Goal: Task Accomplishment & Management: Manage account settings

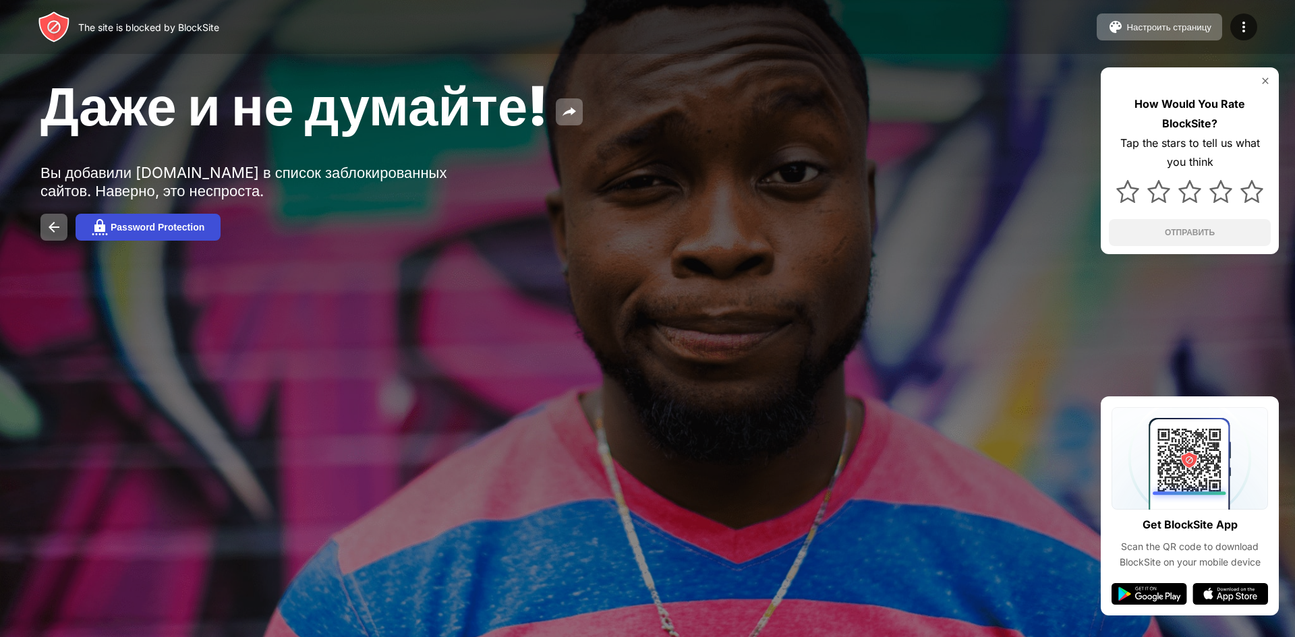
click at [186, 234] on button "Password Protection" at bounding box center [148, 227] width 145 height 27
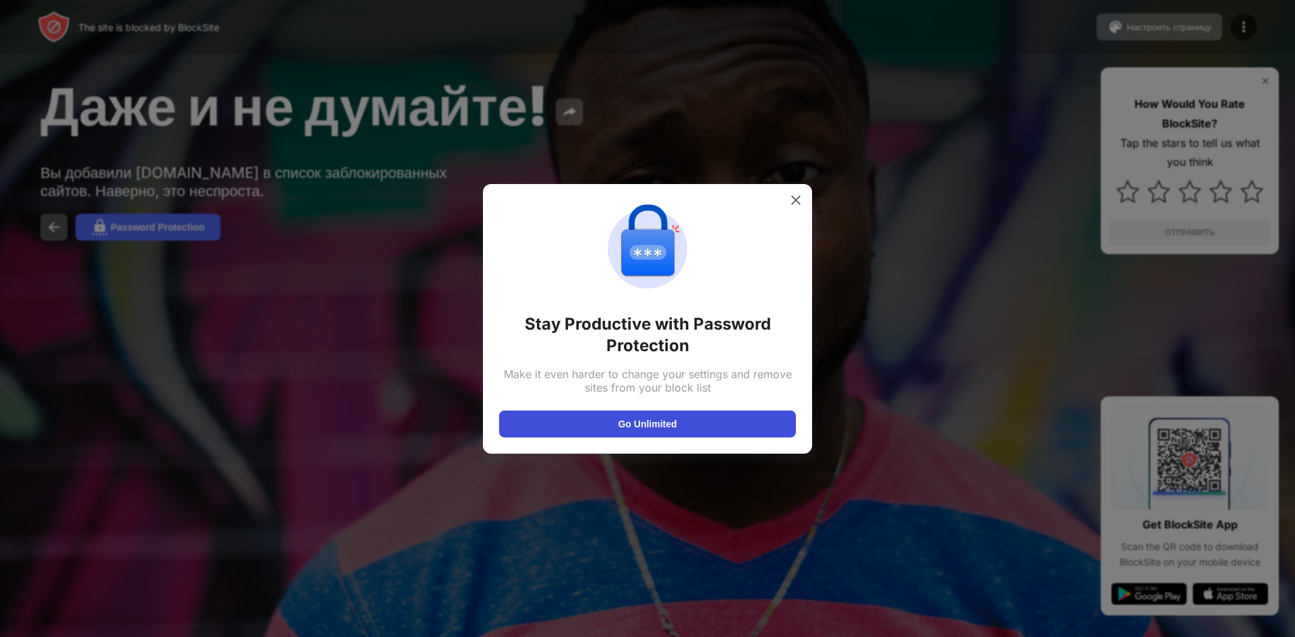
click at [687, 426] on button "Go Unlimited" at bounding box center [647, 424] width 297 height 27
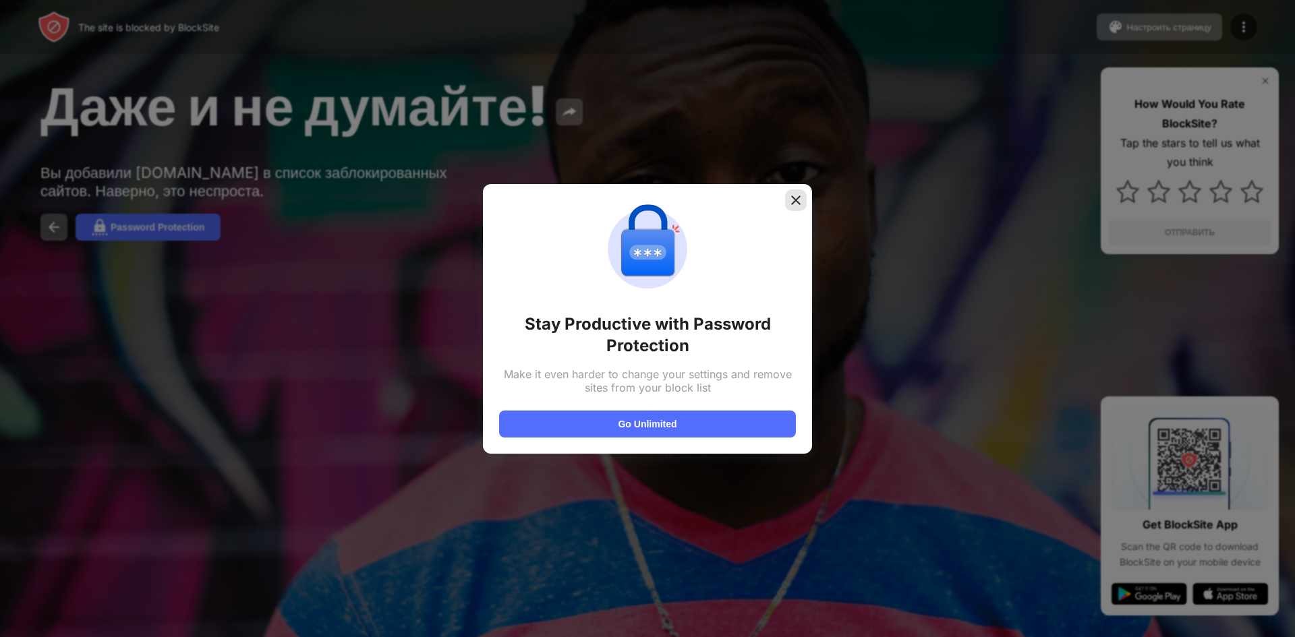
click at [796, 203] on img at bounding box center [795, 200] width 13 height 13
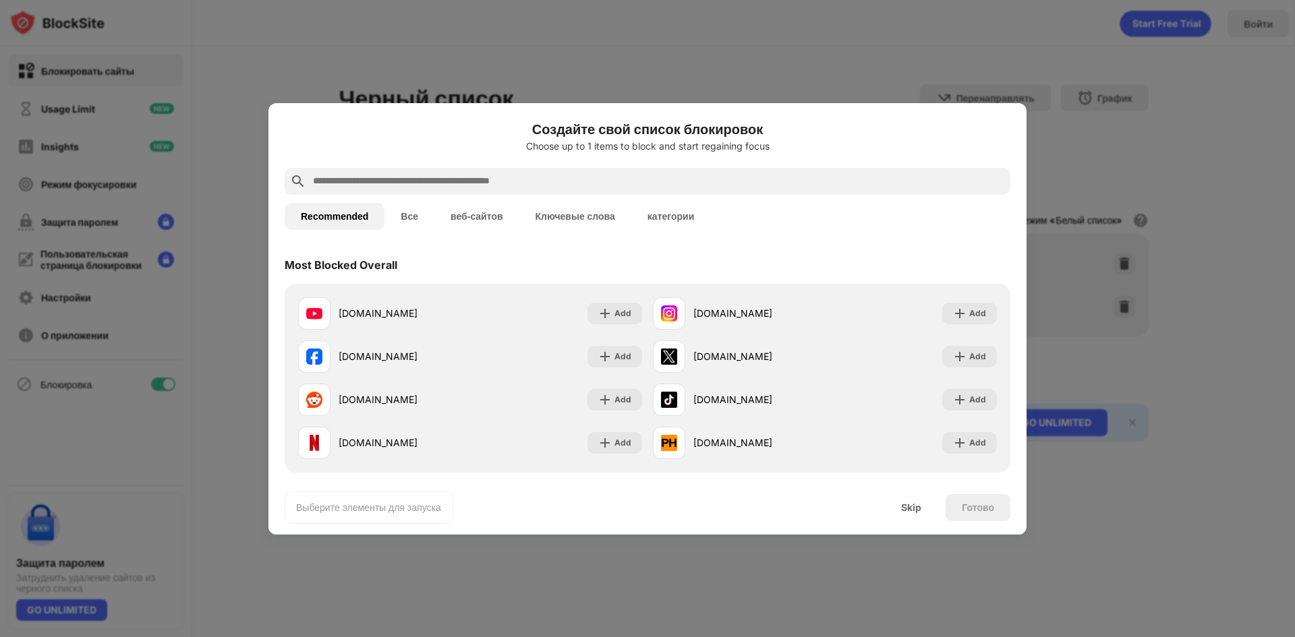
click at [419, 218] on button "Все" at bounding box center [409, 216] width 50 height 27
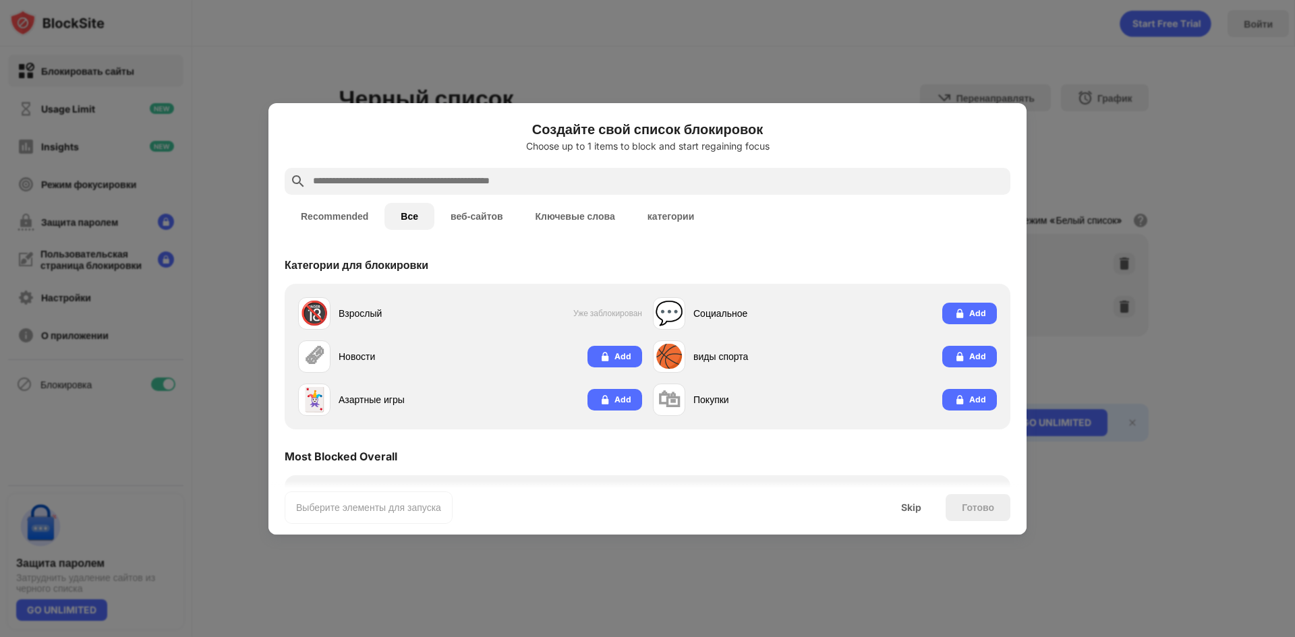
click at [408, 217] on button "Все" at bounding box center [409, 216] width 50 height 27
click at [496, 221] on button "веб-сайтов" at bounding box center [476, 216] width 85 height 27
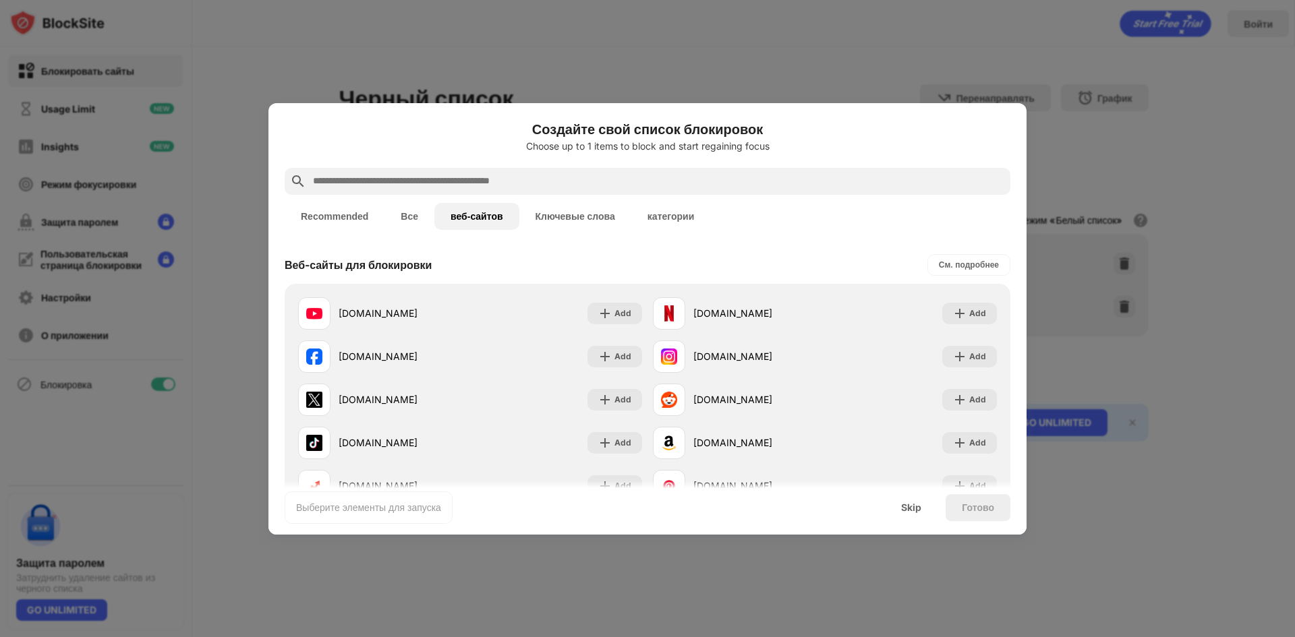
click at [581, 216] on button "Ключевые слова" at bounding box center [575, 216] width 112 height 27
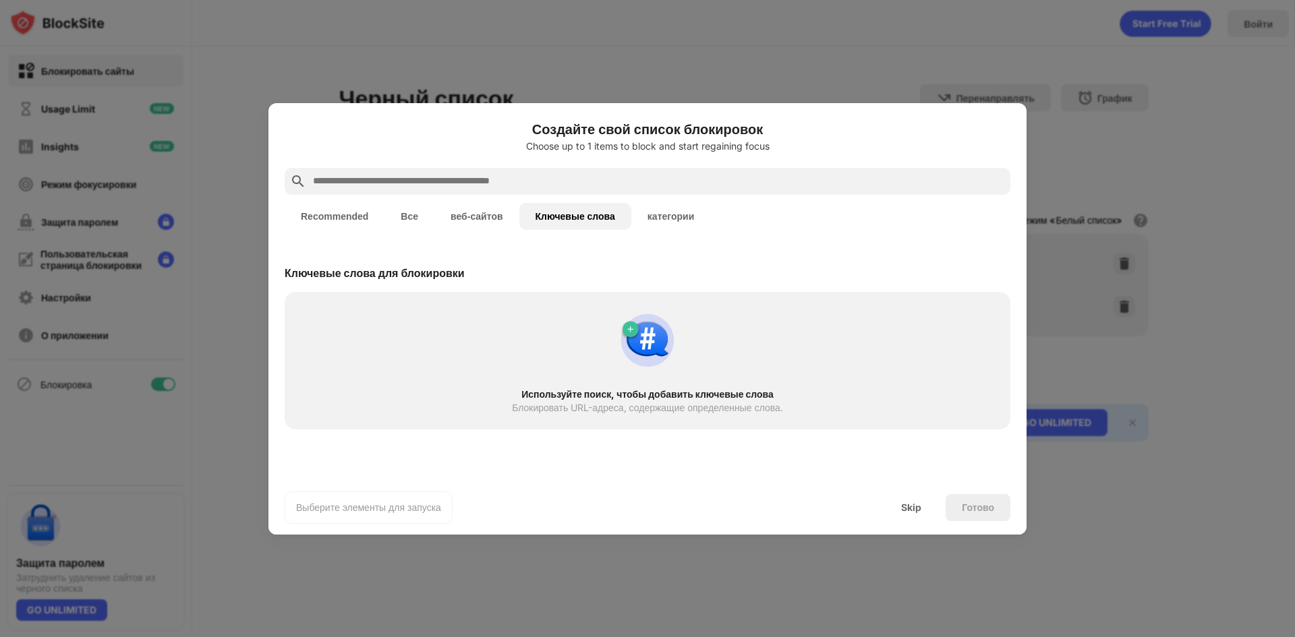
click at [674, 216] on button "категории" at bounding box center [670, 216] width 79 height 27
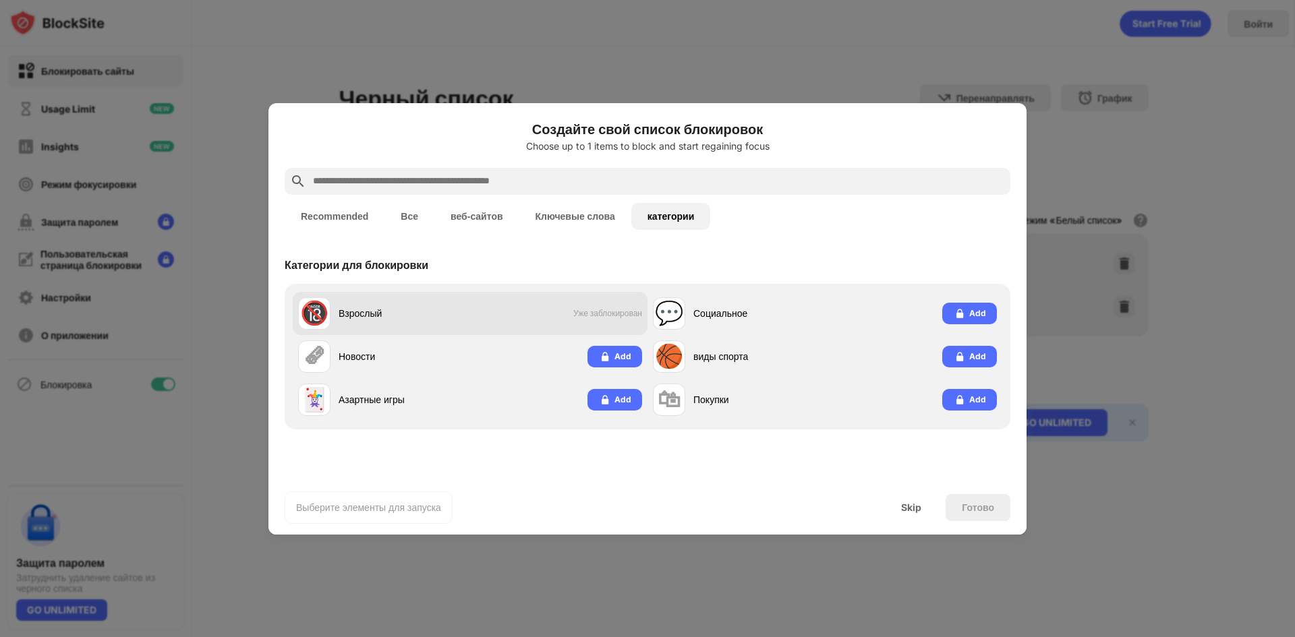
click at [599, 308] on span "Уже заблокирован" at bounding box center [607, 313] width 69 height 10
click at [339, 225] on button "Recommended" at bounding box center [335, 216] width 100 height 27
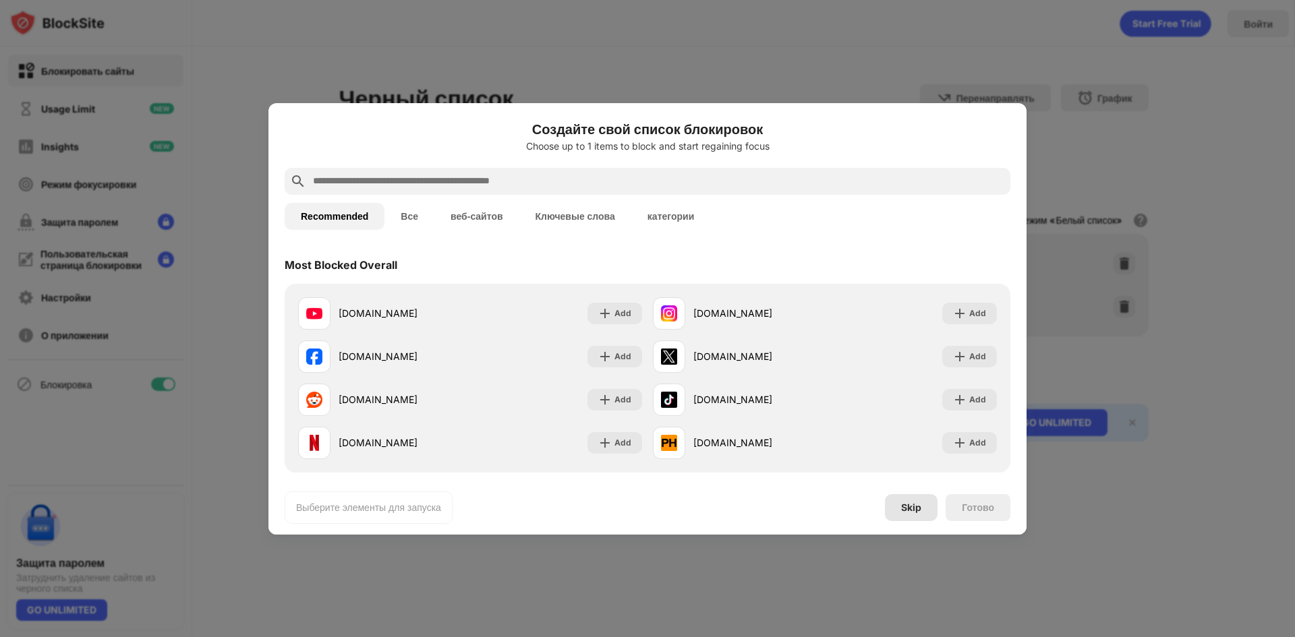
click at [916, 509] on div "Skip" at bounding box center [911, 507] width 20 height 11
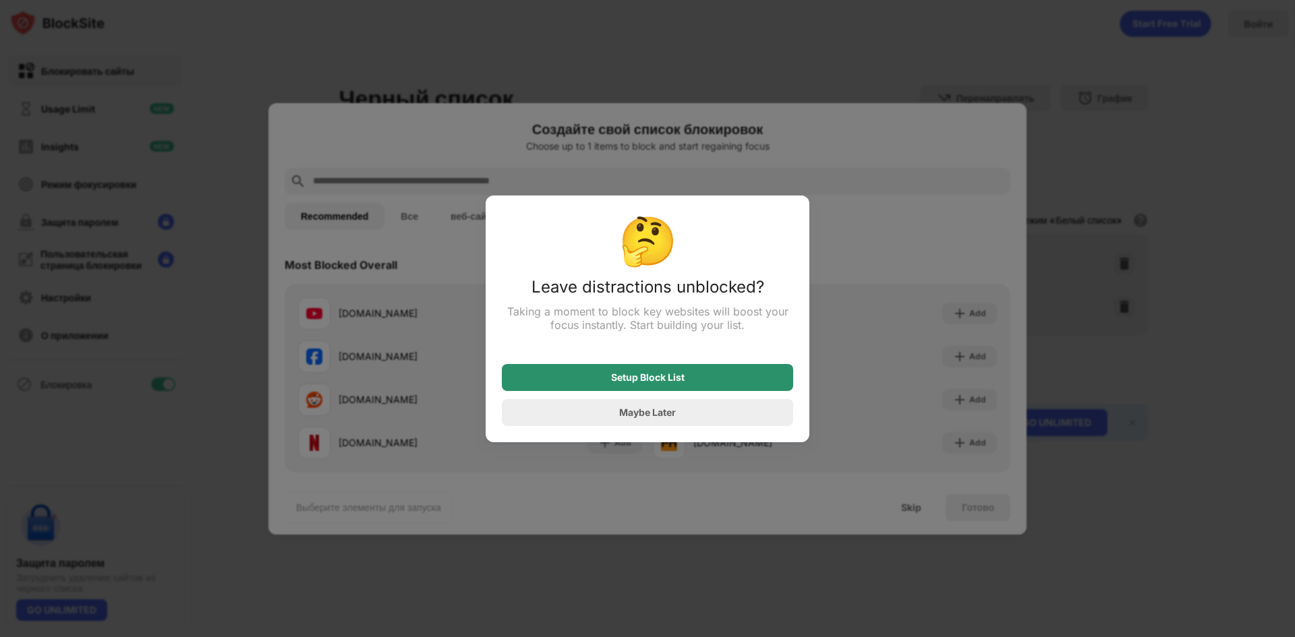
click at [657, 387] on div "Setup Block List" at bounding box center [647, 377] width 291 height 27
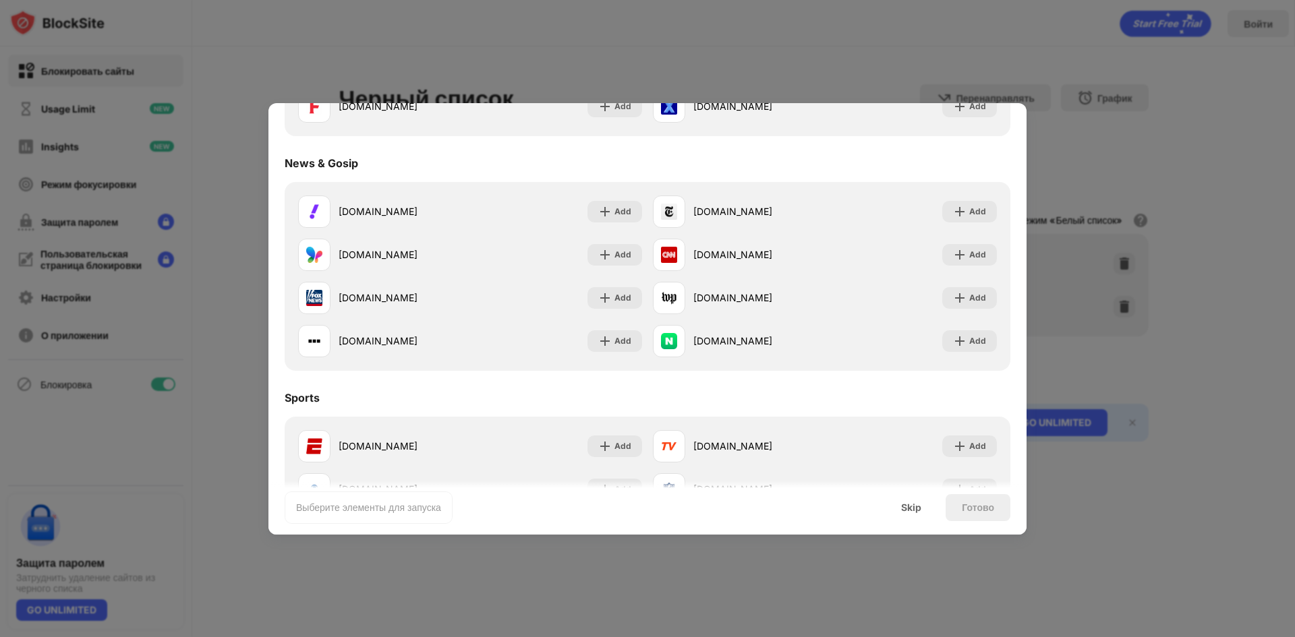
scroll to position [809, 0]
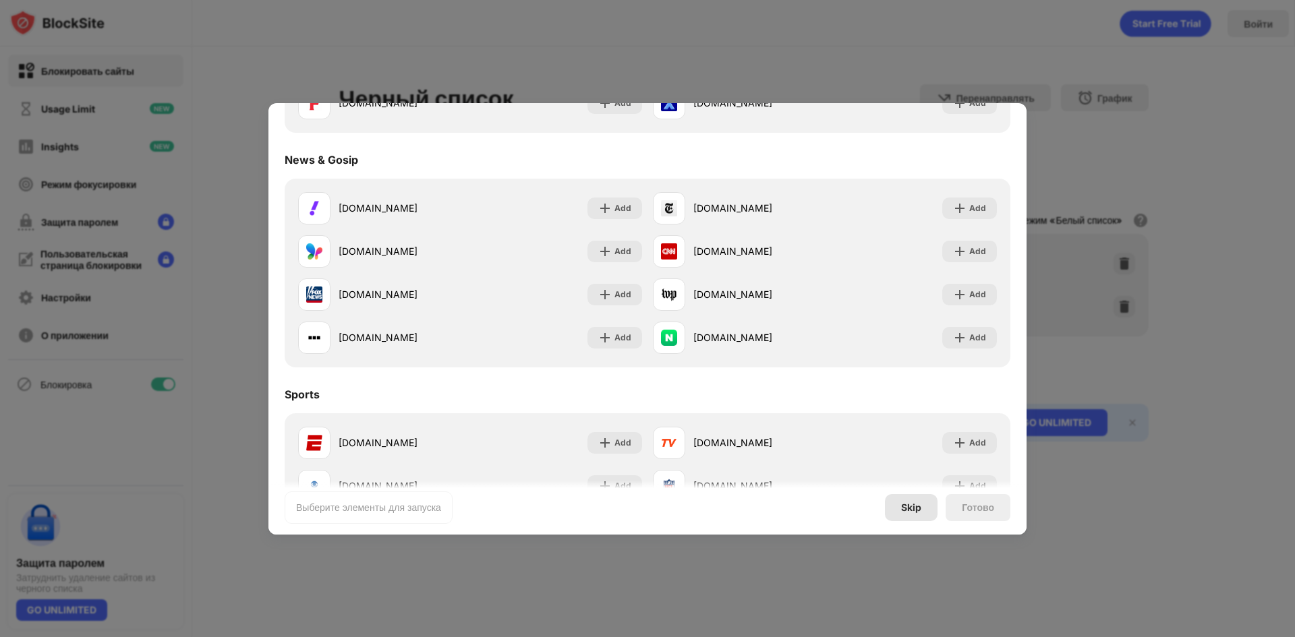
click at [913, 511] on div "Skip" at bounding box center [911, 507] width 20 height 11
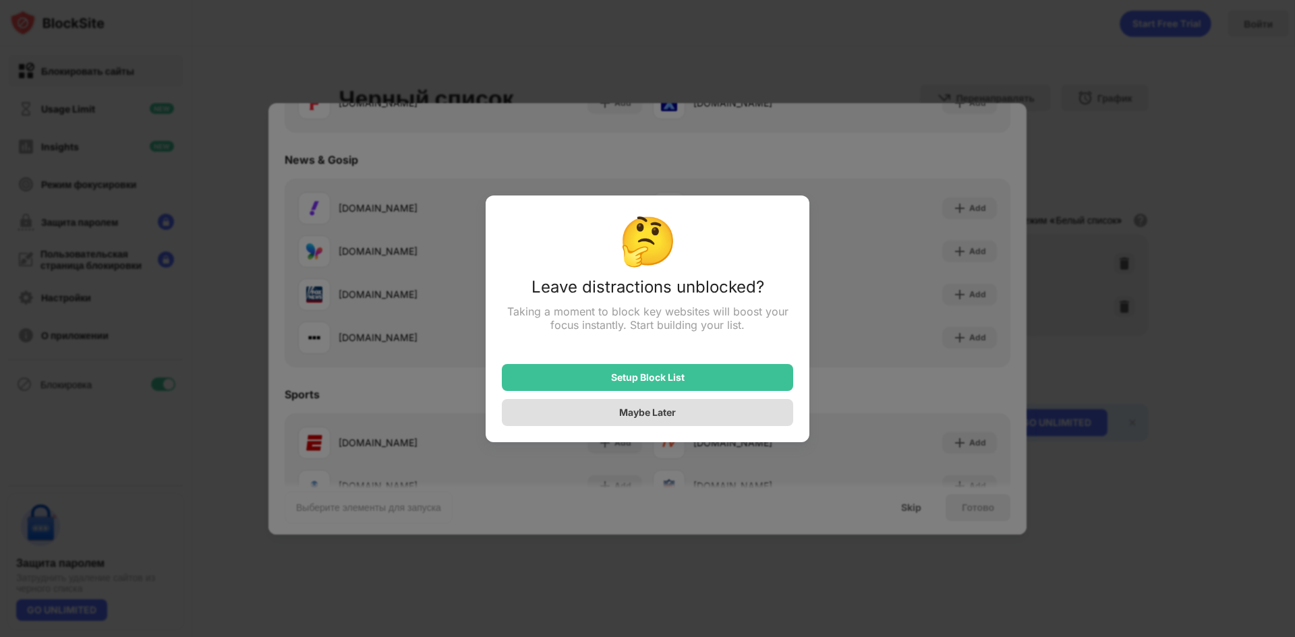
click at [677, 423] on div "Maybe Later" at bounding box center [647, 412] width 291 height 27
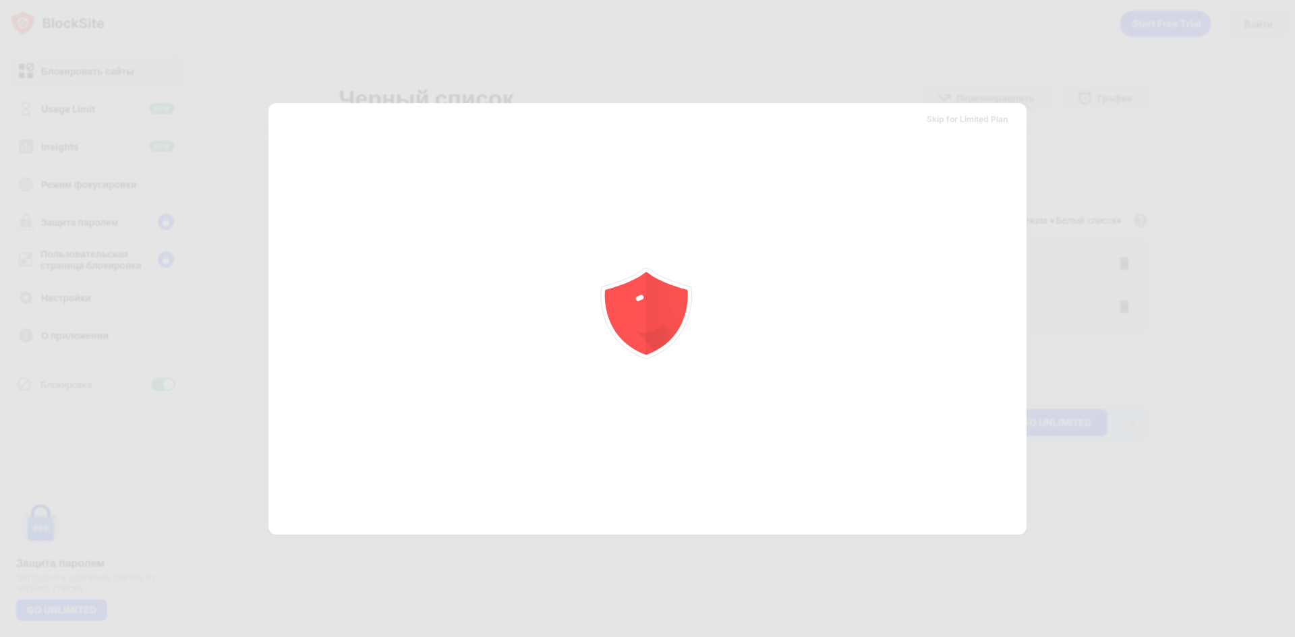
scroll to position [0, 0]
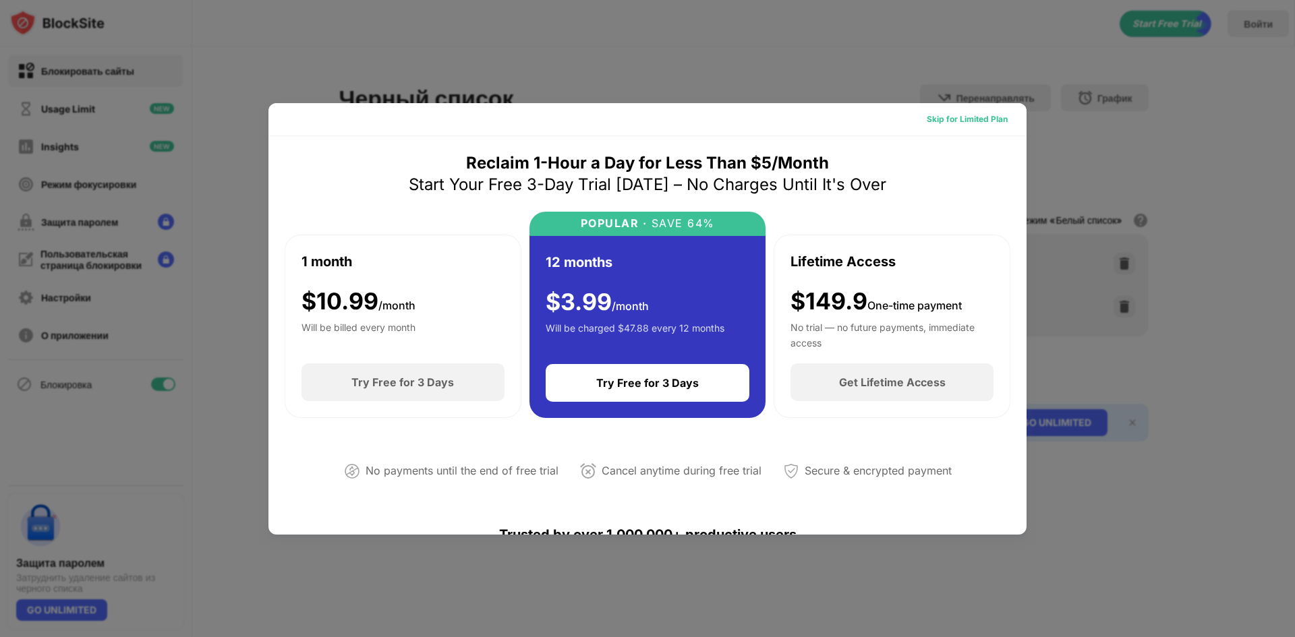
click at [949, 116] on div "Skip for Limited Plan" at bounding box center [967, 119] width 81 height 13
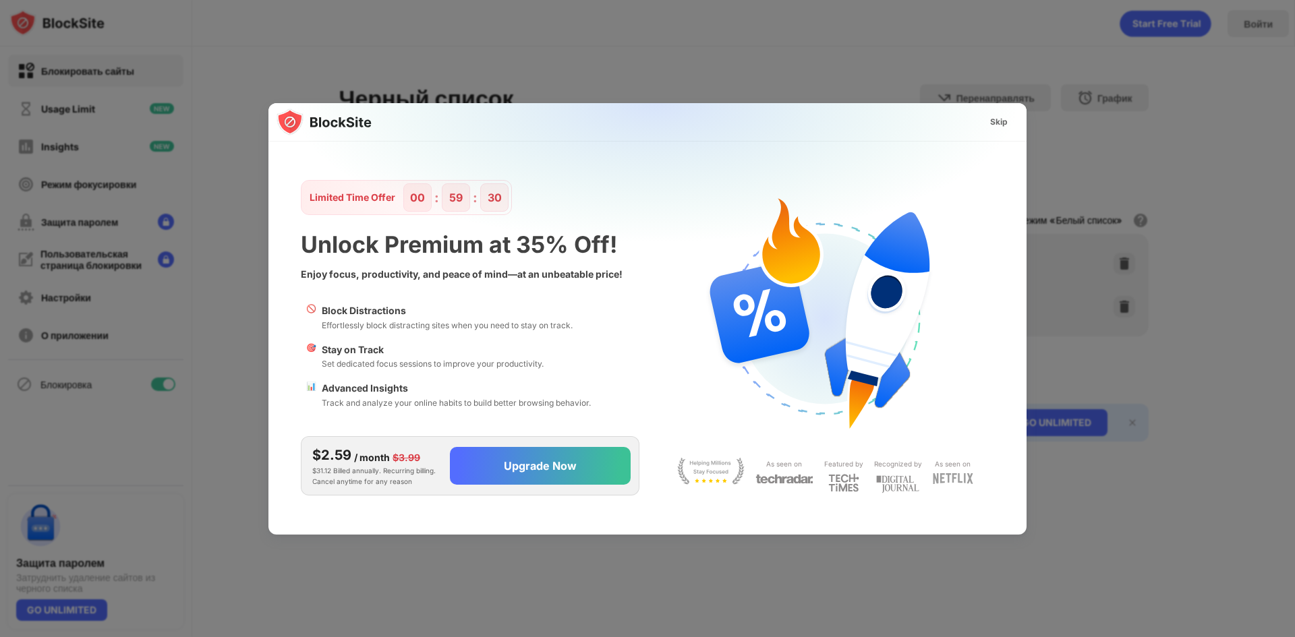
click at [1005, 123] on div "Skip" at bounding box center [999, 121] width 18 height 13
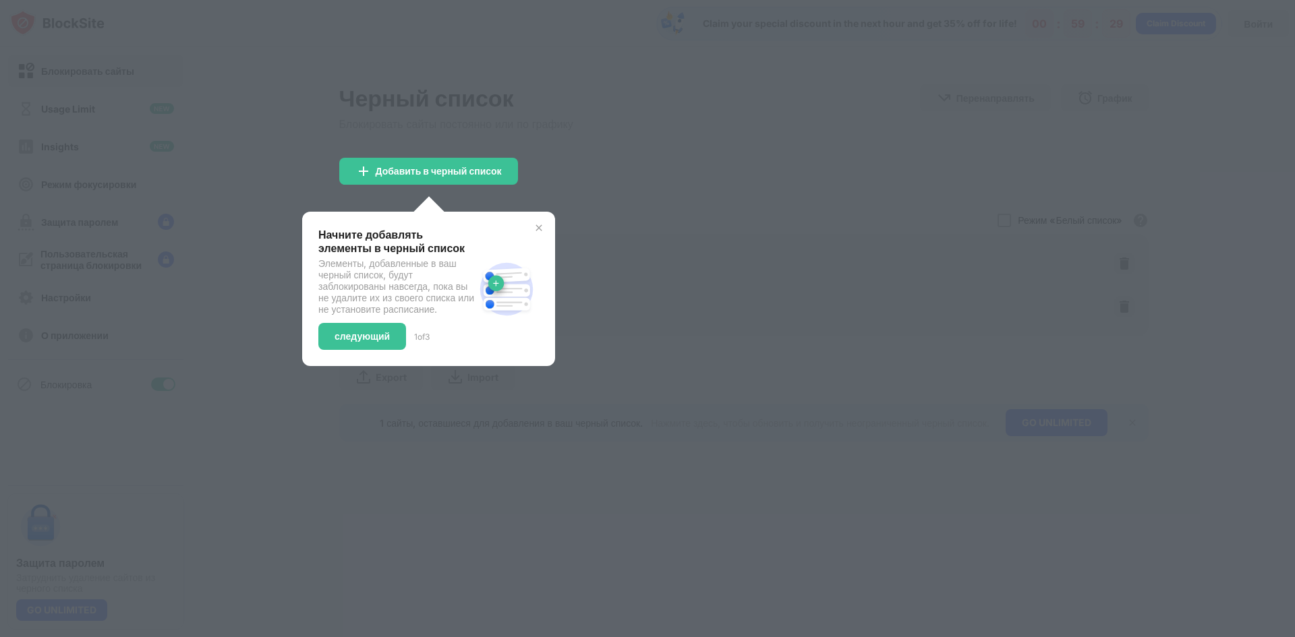
click at [542, 229] on img at bounding box center [538, 228] width 11 height 11
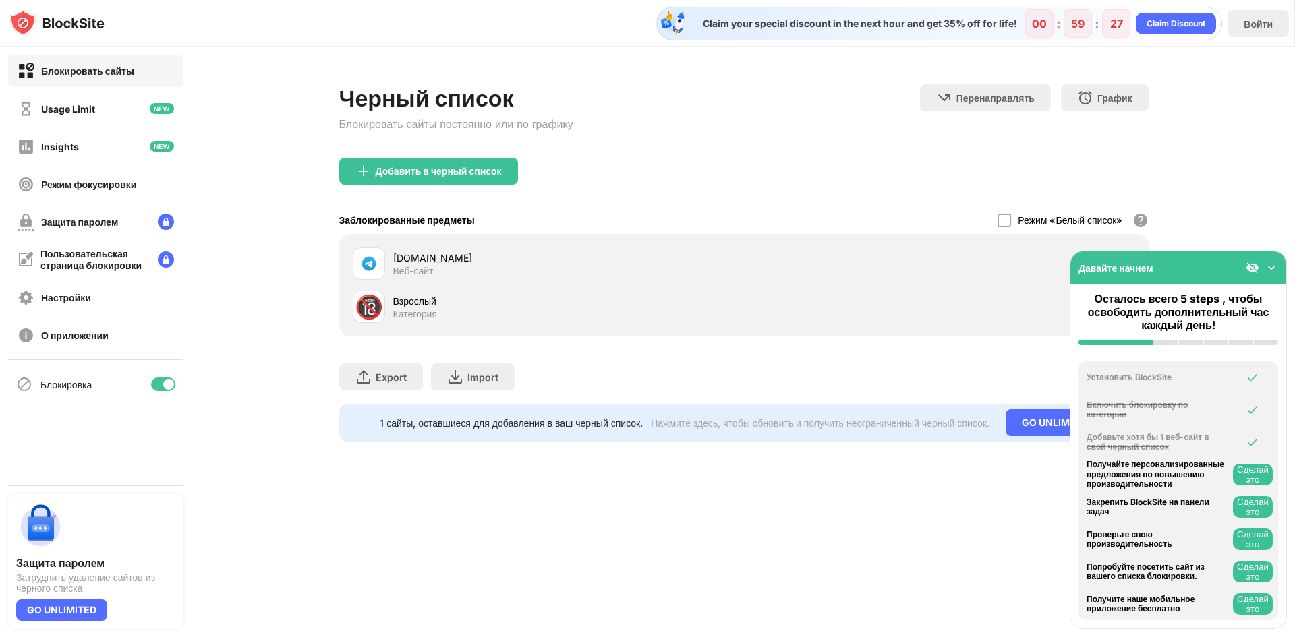
click at [1244, 210] on div "Черный список Блокировать сайты постоянно или по графику Перенаправлять Нажмите…" at bounding box center [743, 263] width 1103 height 433
click at [1271, 268] on img at bounding box center [1270, 267] width 13 height 13
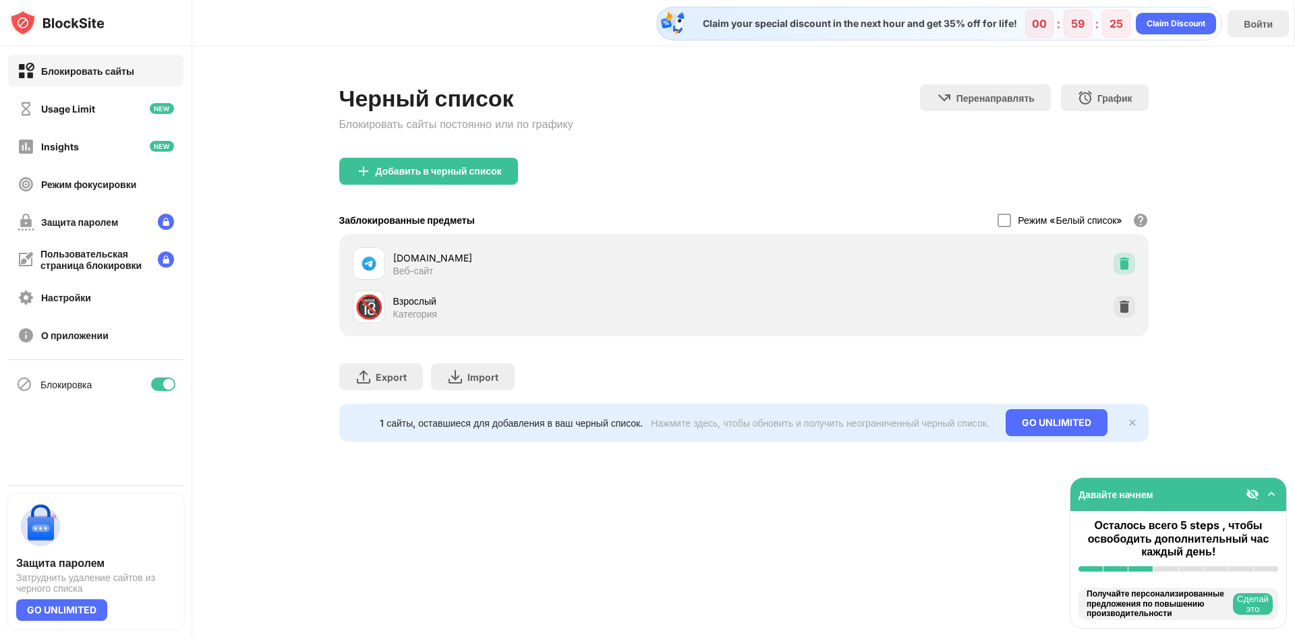
click at [1128, 262] on img at bounding box center [1123, 263] width 13 height 13
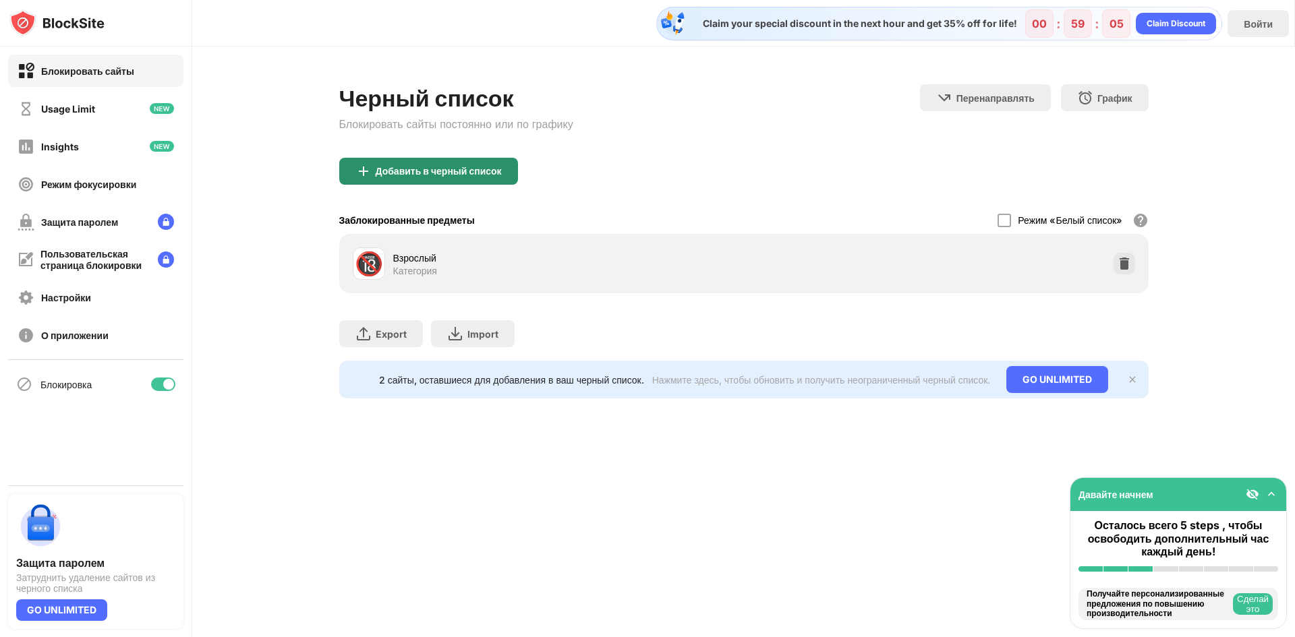
click at [409, 167] on div "Добавить в черный список" at bounding box center [439, 171] width 126 height 11
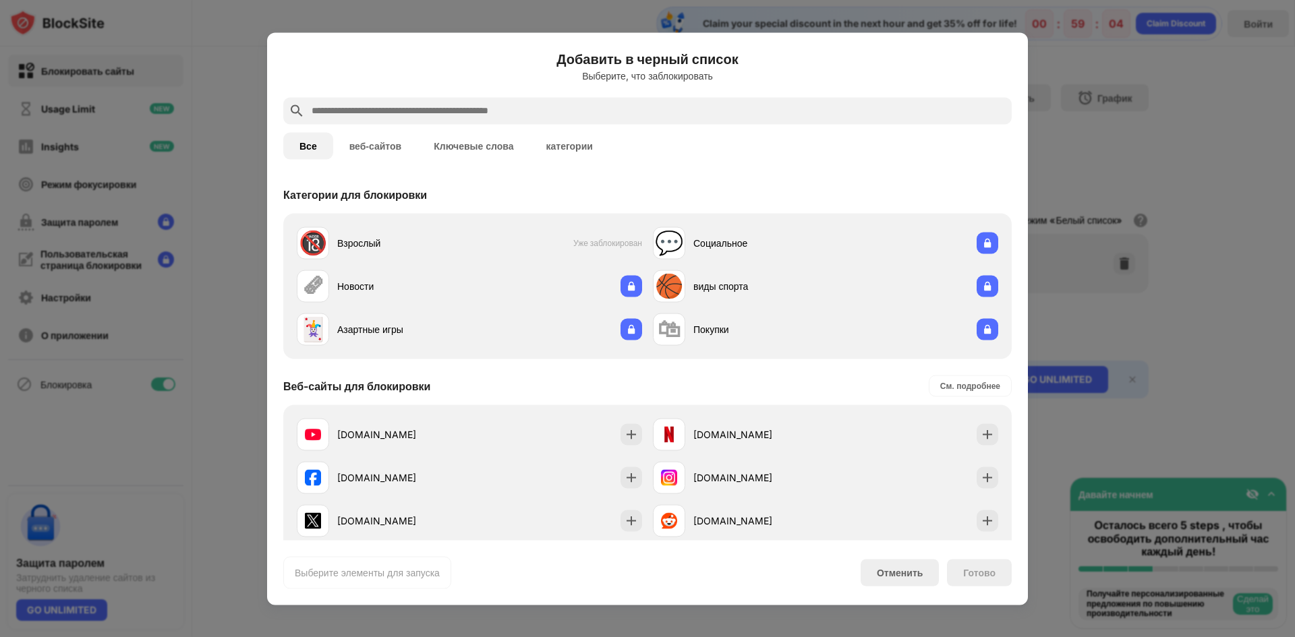
click at [480, 150] on button "Ключевые слова" at bounding box center [473, 145] width 112 height 27
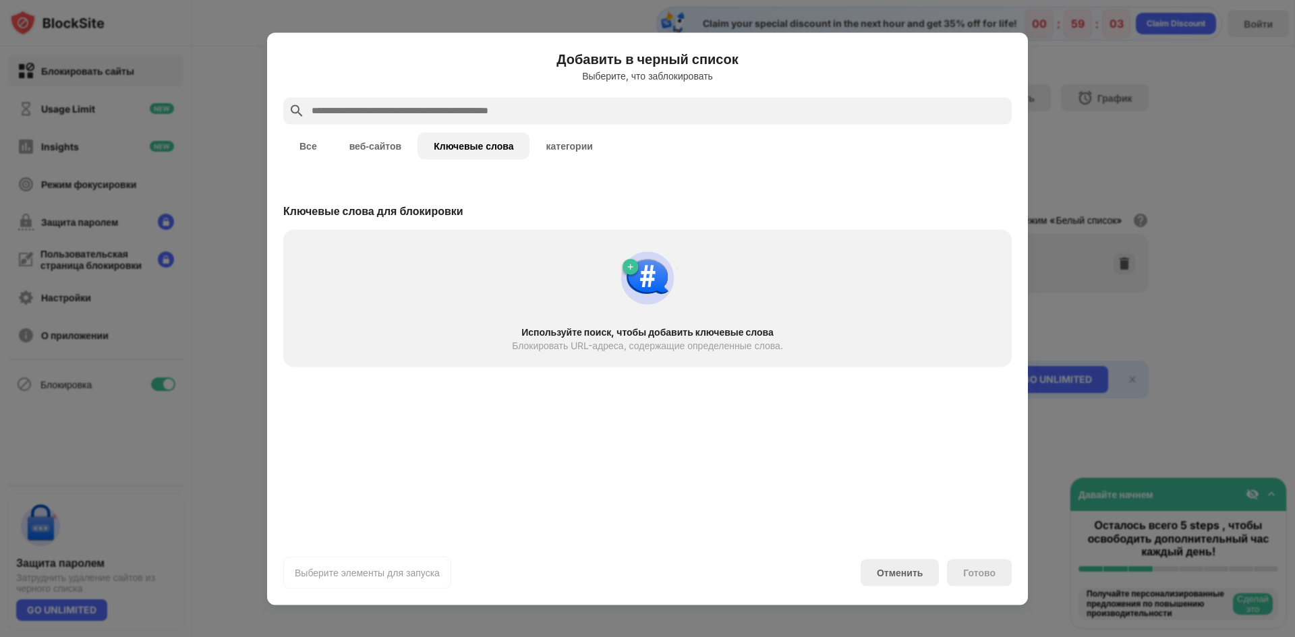
click at [655, 332] on div "Используйте поиск, чтобы добавить ключевые слова" at bounding box center [648, 331] width 680 height 11
click at [635, 269] on img at bounding box center [647, 277] width 65 height 65
drag, startPoint x: 655, startPoint y: 356, endPoint x: 656, endPoint y: 345, distance: 11.5
click at [655, 355] on div "Используйте поиск, чтобы добавить ключевые слова Блокировать URL-адреса, содерж…" at bounding box center [647, 297] width 712 height 121
click at [558, 324] on div "Используйте поиск, чтобы добавить ключевые слова Блокировать URL-адреса, содерж…" at bounding box center [647, 297] width 712 height 121
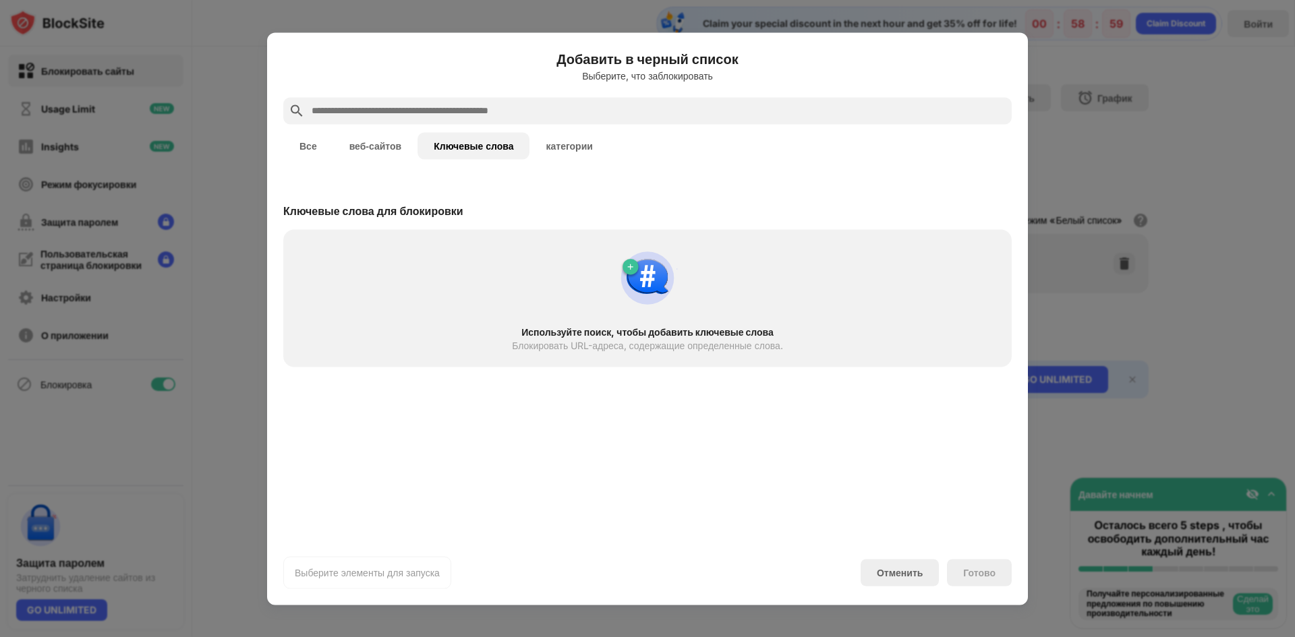
click at [673, 265] on img at bounding box center [647, 277] width 65 height 65
click at [633, 287] on img at bounding box center [647, 277] width 65 height 65
click at [488, 108] on input "text" at bounding box center [658, 111] width 696 height 16
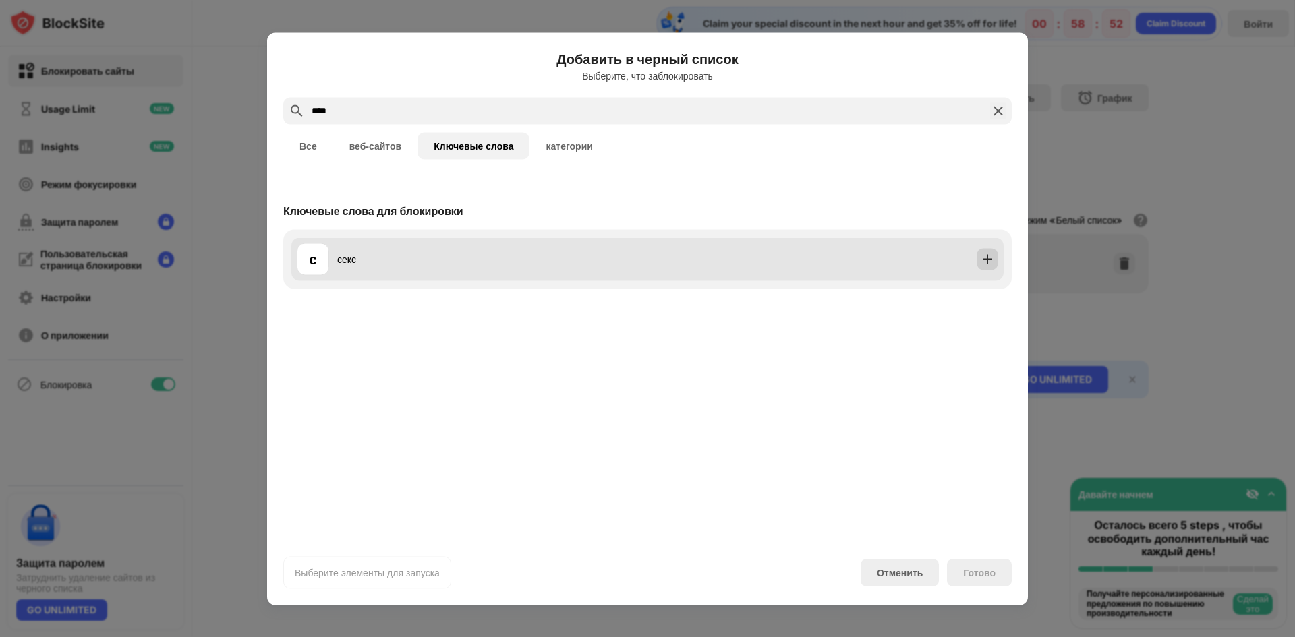
click at [984, 254] on img at bounding box center [987, 258] width 13 height 13
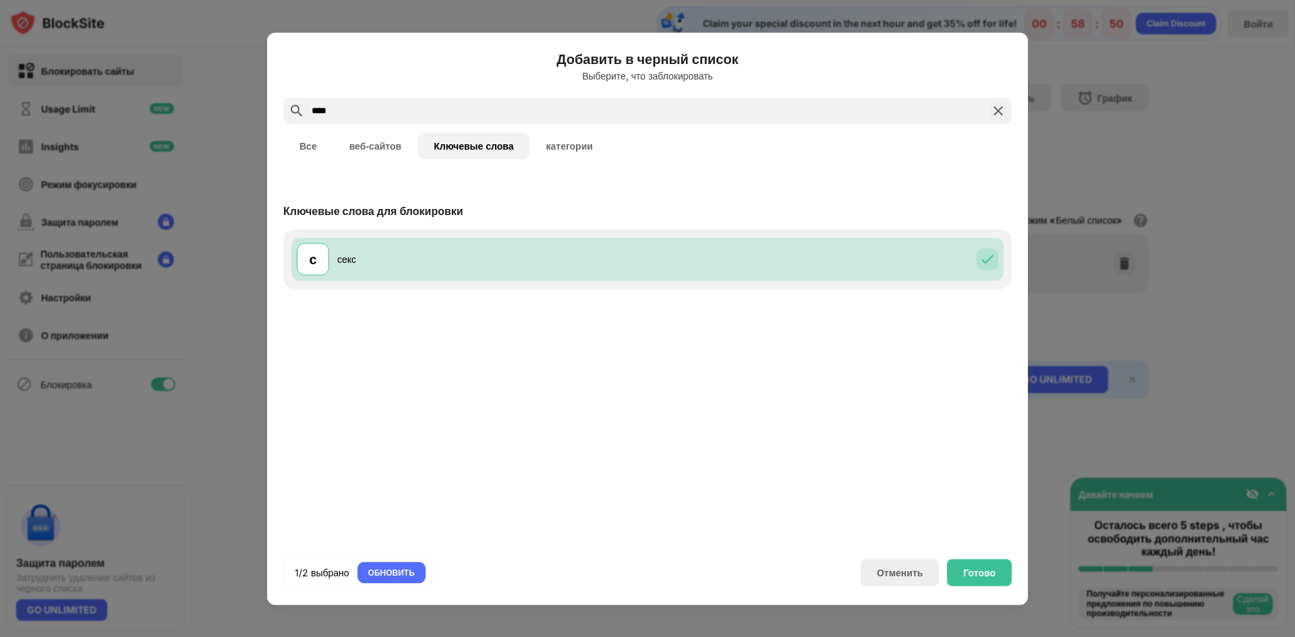
drag, startPoint x: 406, startPoint y: 93, endPoint x: 243, endPoint y: 94, distance: 162.5
click at [243, 637] on div "Добавить в черный список Выберите, что заблокировать **** Все веб-сайтов Ключев…" at bounding box center [647, 637] width 1295 height 0
drag, startPoint x: 364, startPoint y: 121, endPoint x: 320, endPoint y: 110, distance: 45.3
click at [312, 113] on div "****" at bounding box center [647, 110] width 728 height 27
drag, startPoint x: 330, startPoint y: 108, endPoint x: 279, endPoint y: 108, distance: 51.3
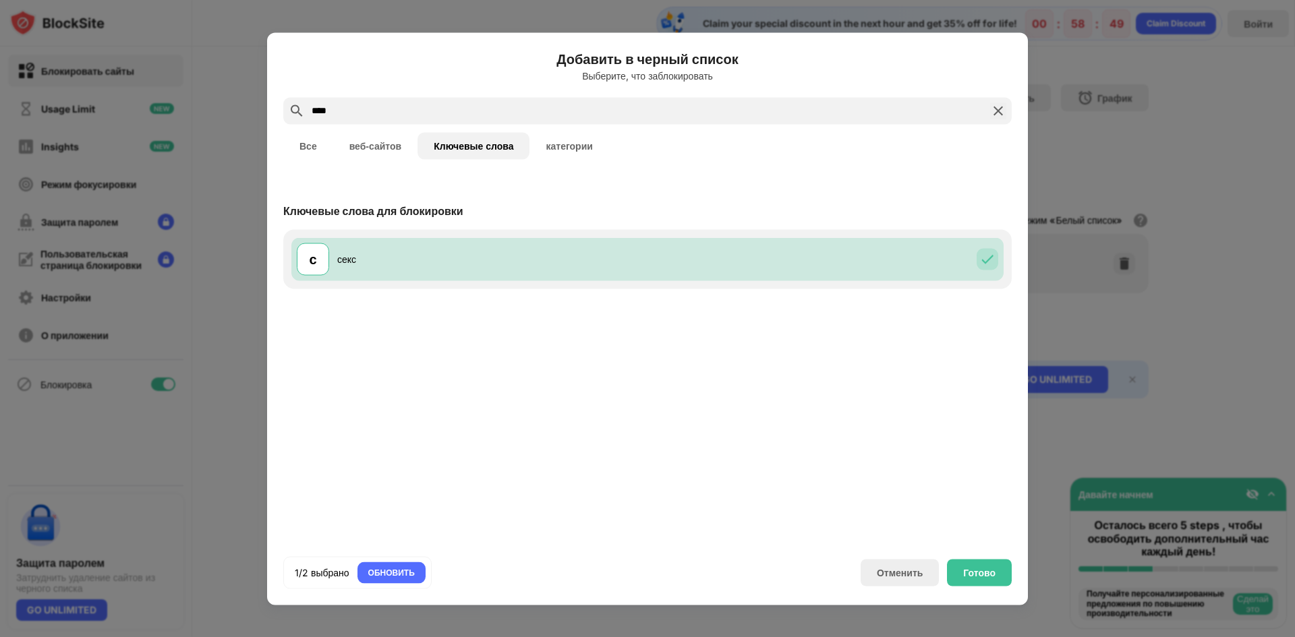
click at [279, 108] on div "Добавить в черный список Выберите, что заблокировать **** Все веб-сайтов Ключев…" at bounding box center [647, 318] width 761 height 573
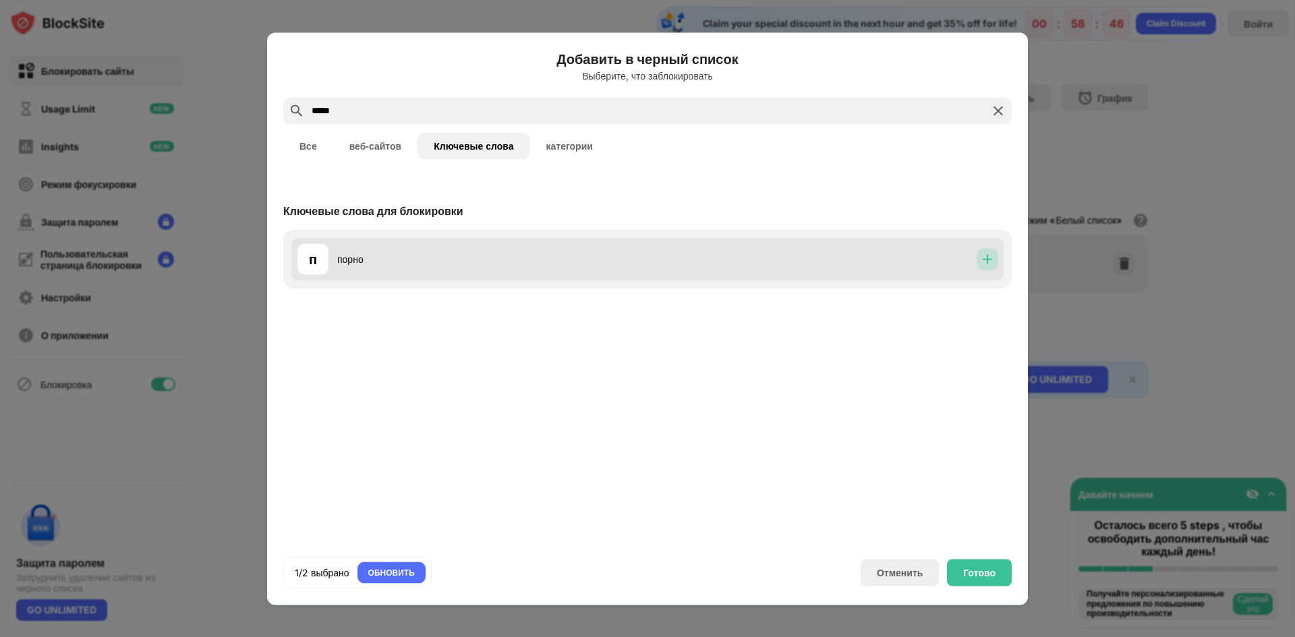
click at [985, 260] on img at bounding box center [987, 258] width 13 height 13
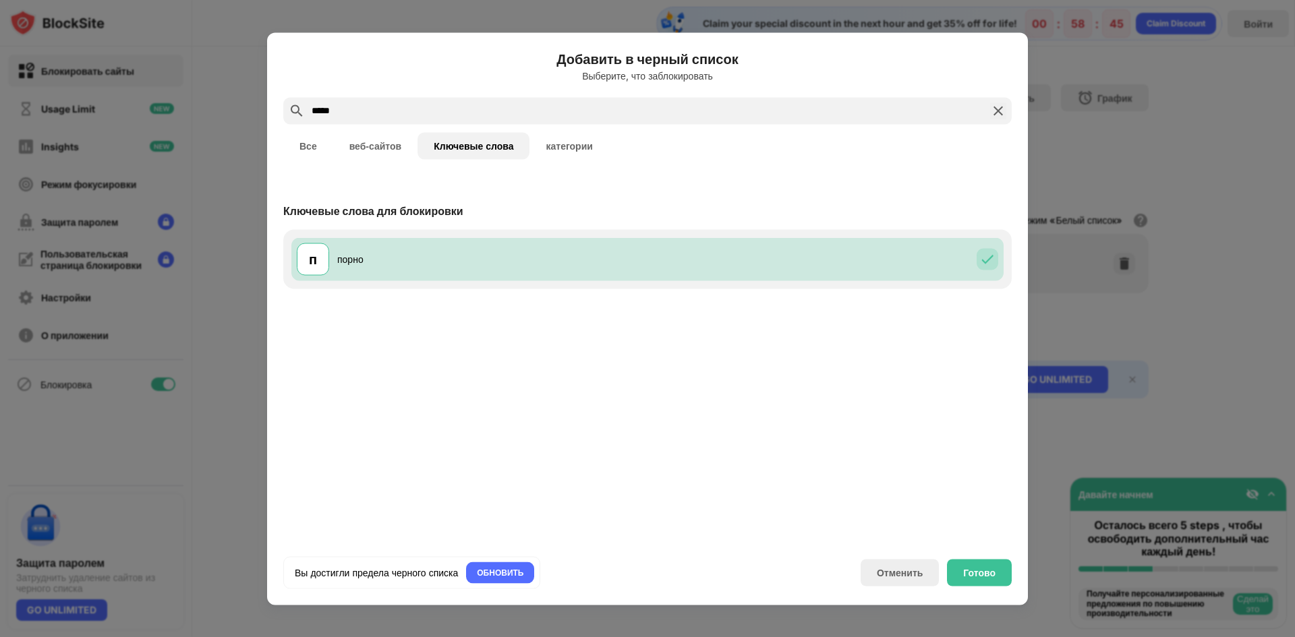
drag, startPoint x: 373, startPoint y: 108, endPoint x: 217, endPoint y: 89, distance: 156.9
click at [217, 637] on div "Добавить в черный список Выберите, что заблокировать ***** Все веб-сайтов Ключе…" at bounding box center [647, 637] width 1295 height 0
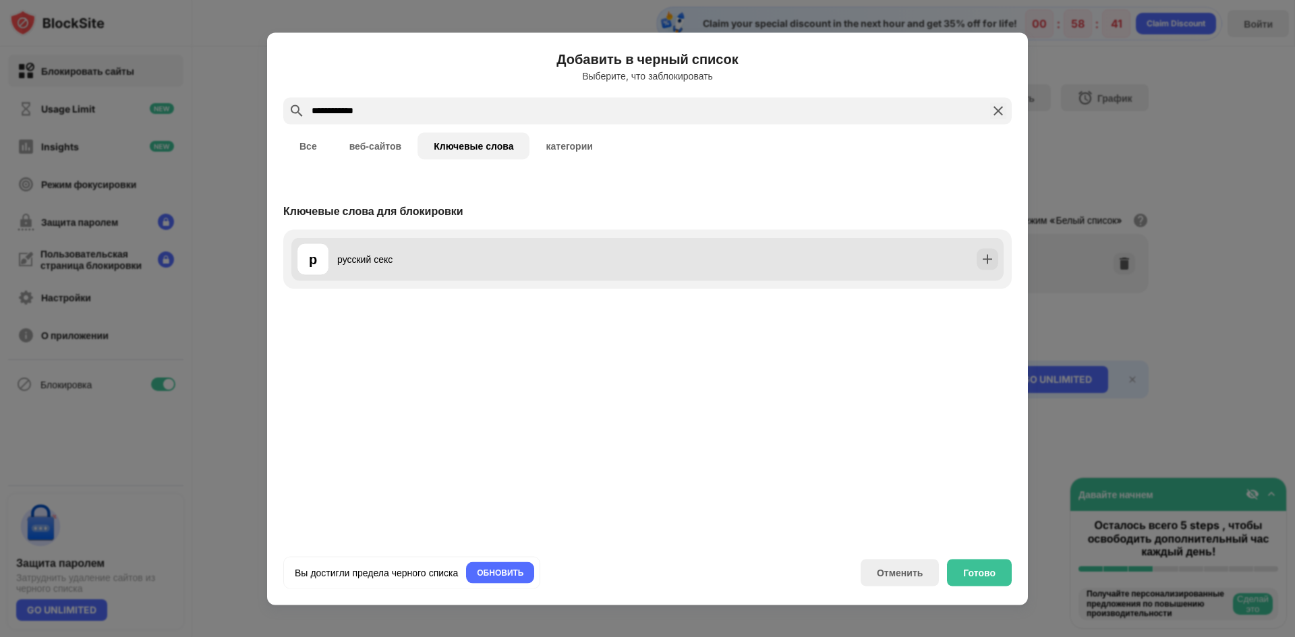
type input "**********"
click at [978, 257] on div at bounding box center [987, 259] width 22 height 22
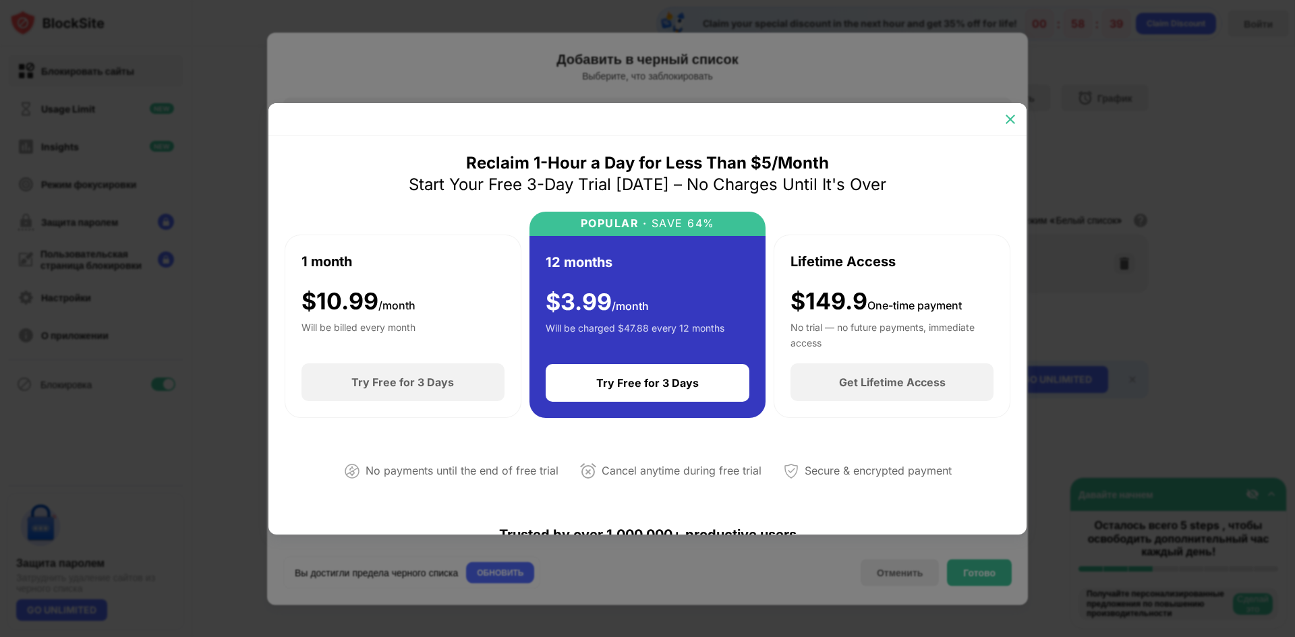
click at [1010, 117] on img at bounding box center [1009, 119] width 13 height 13
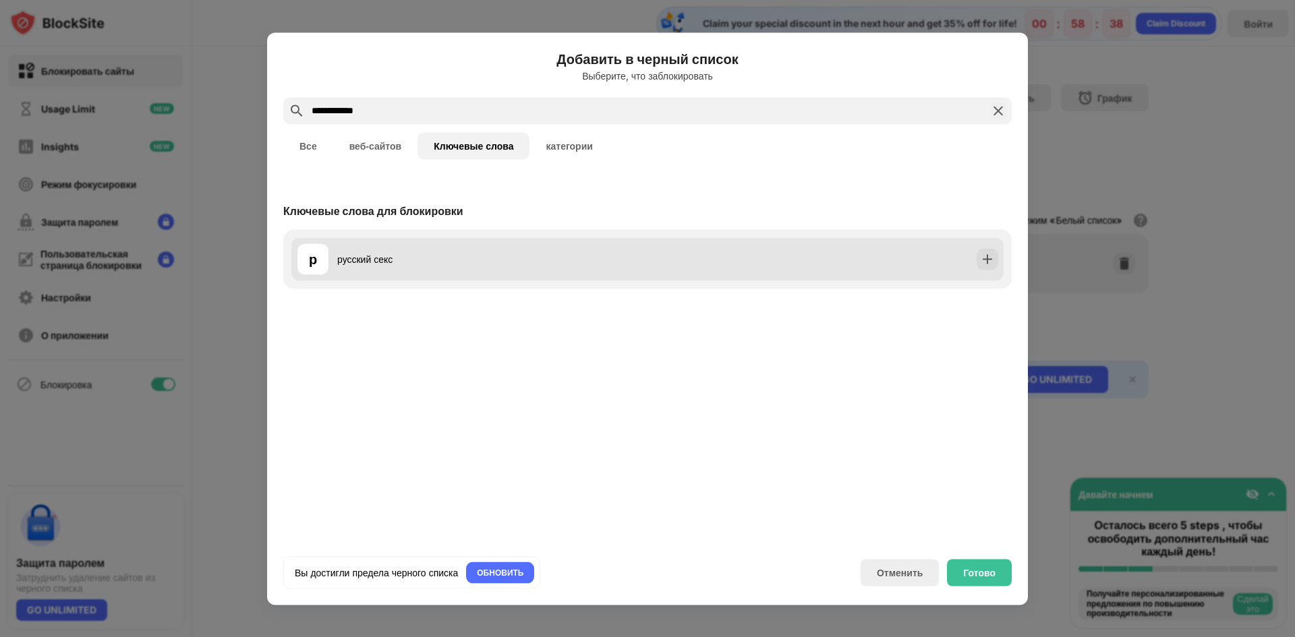
click at [998, 262] on div "р русский секс" at bounding box center [647, 258] width 712 height 43
click at [993, 260] on img at bounding box center [987, 258] width 13 height 13
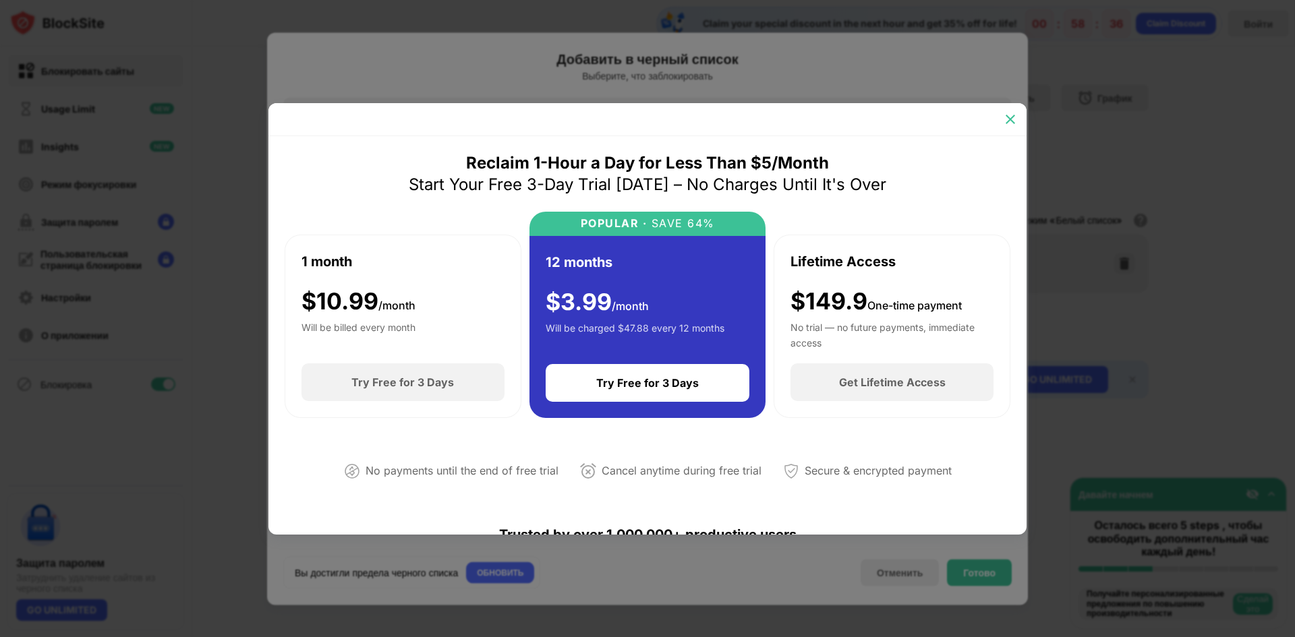
click at [1007, 114] on img at bounding box center [1009, 119] width 13 height 13
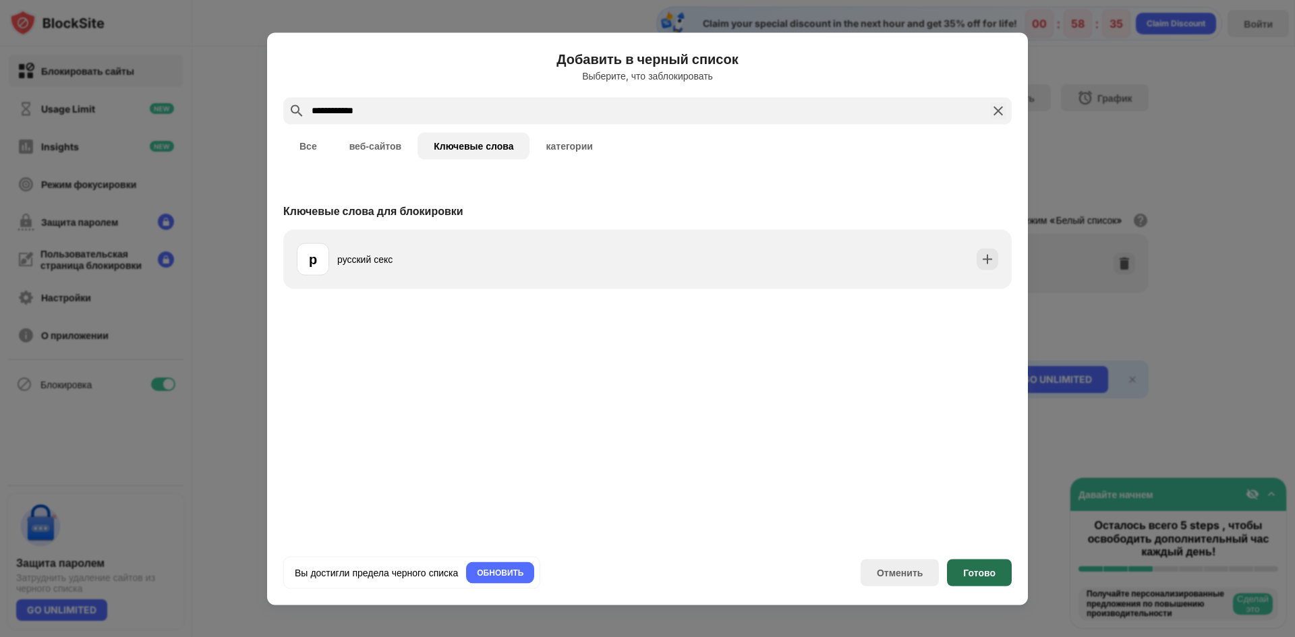
click at [989, 579] on div "Готово" at bounding box center [979, 572] width 65 height 27
